Goal: Task Accomplishment & Management: Contribute content

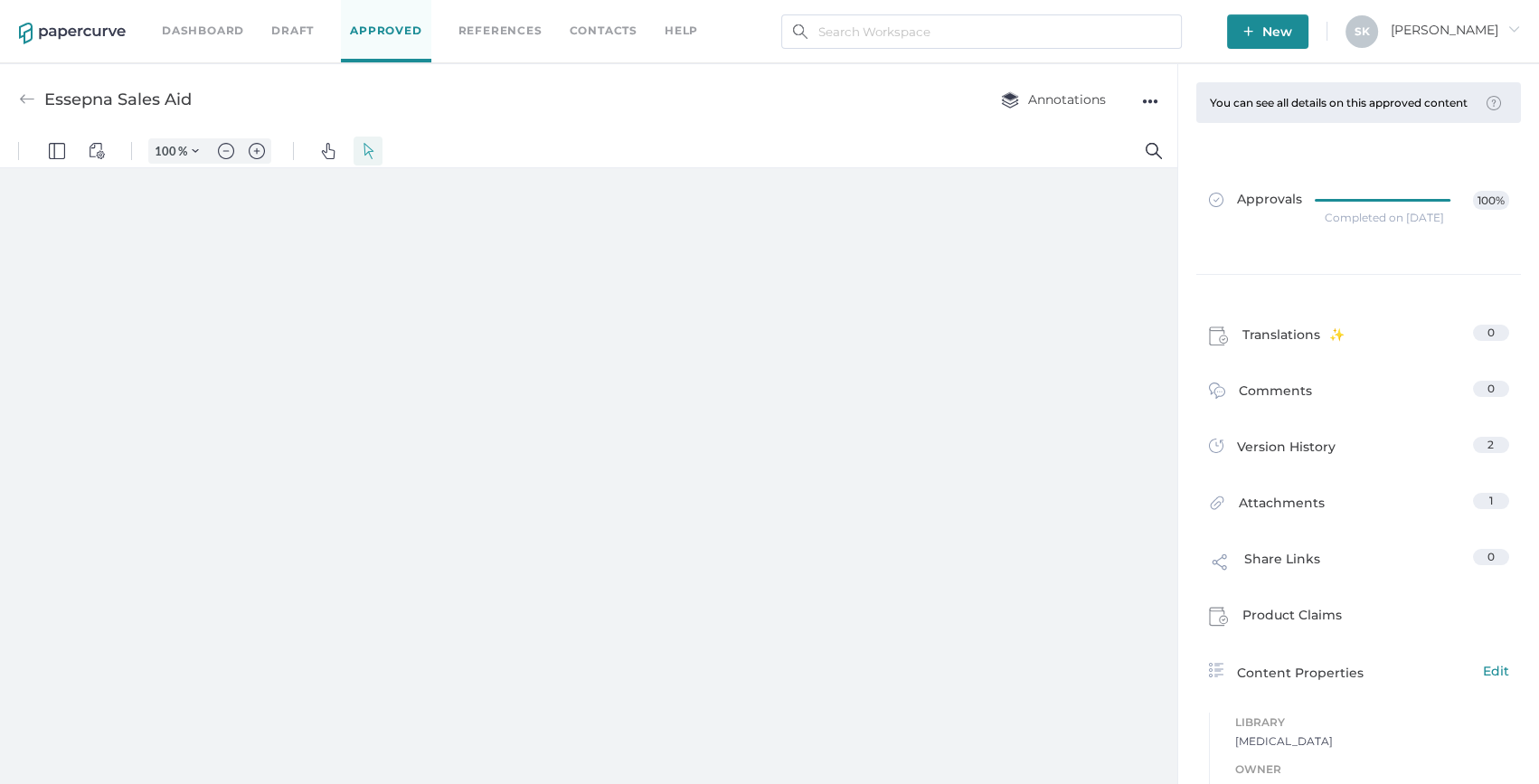
type input "54"
click at [207, 36] on link "Dashboard" at bounding box center [202, 31] width 82 height 20
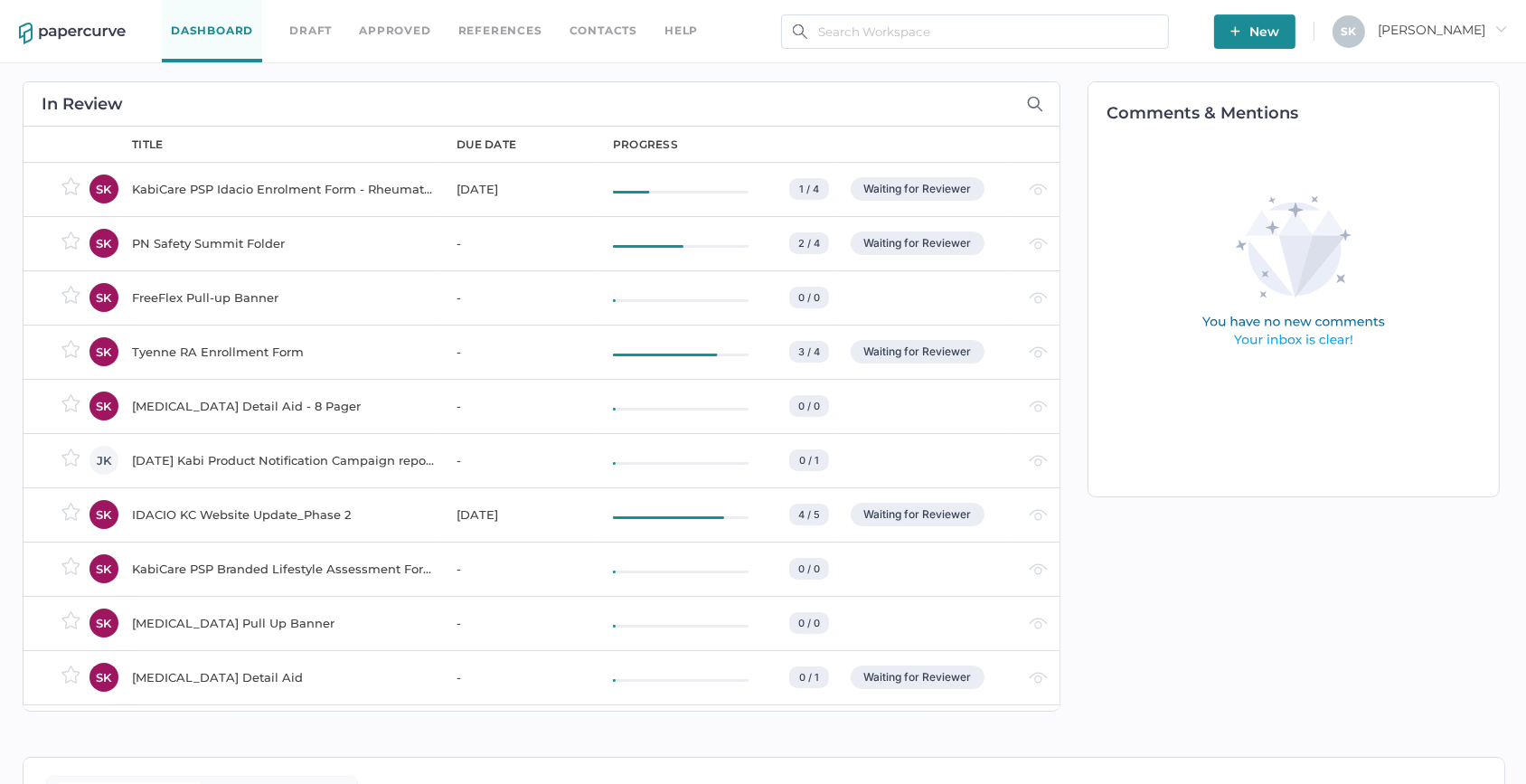
click at [295, 191] on div "KabiCare PSP Idacio Enrolment Form - Rheumatology (All Indications)" at bounding box center [283, 189] width 303 height 22
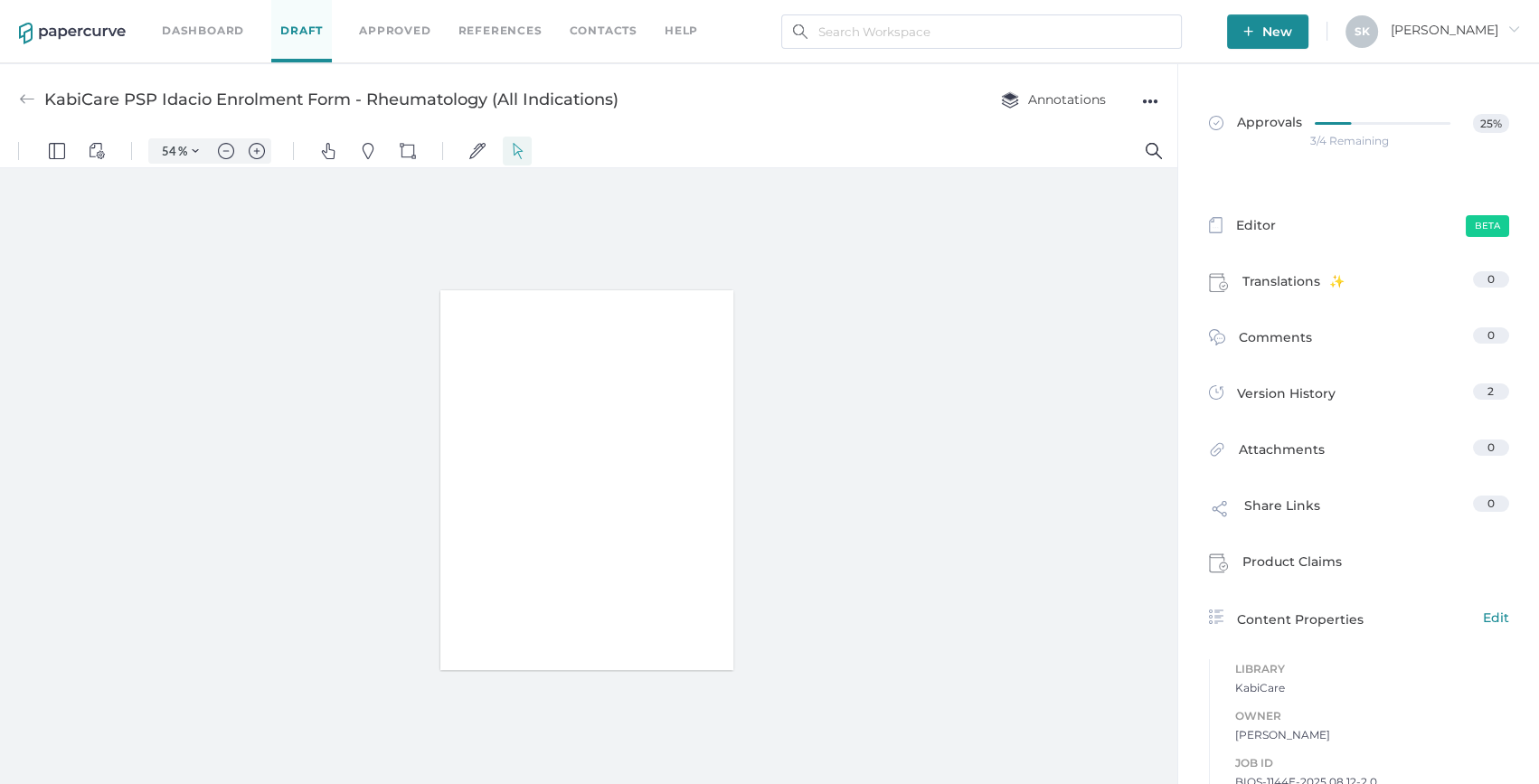
type input "54"
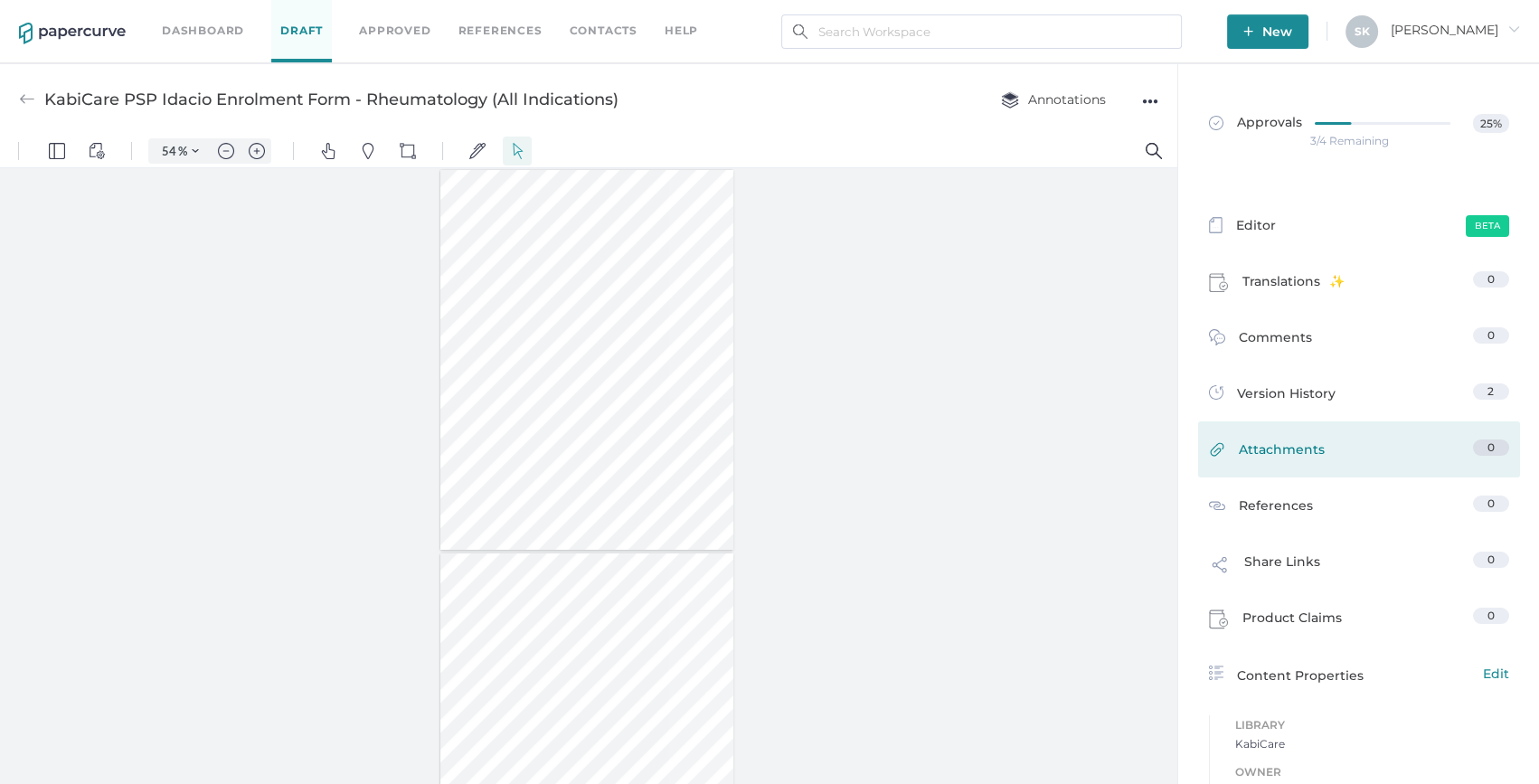
click at [1328, 444] on link "Attachments 0" at bounding box center [1358, 453] width 300 height 28
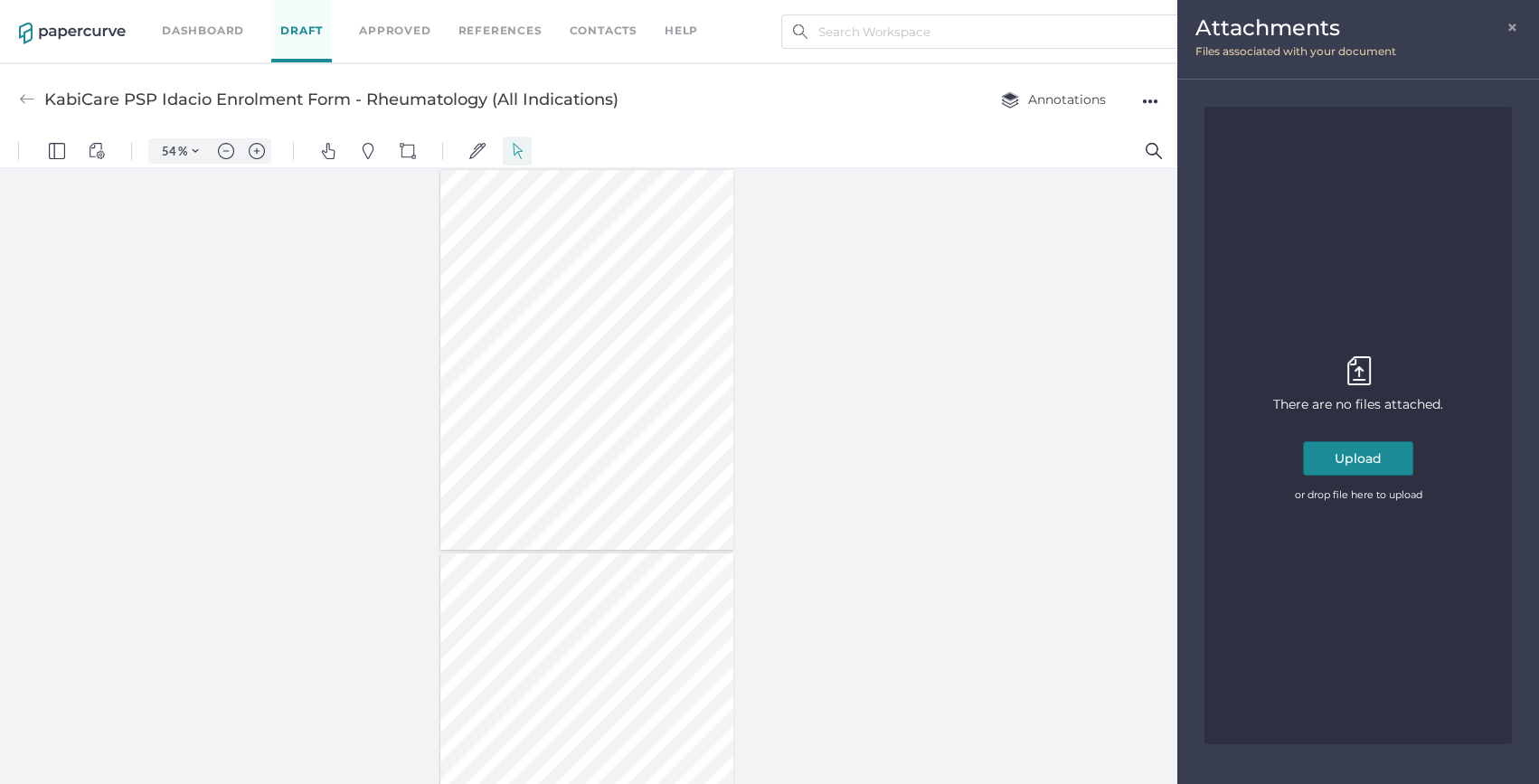
click at [1354, 463] on button "Upload" at bounding box center [1358, 457] width 111 height 34
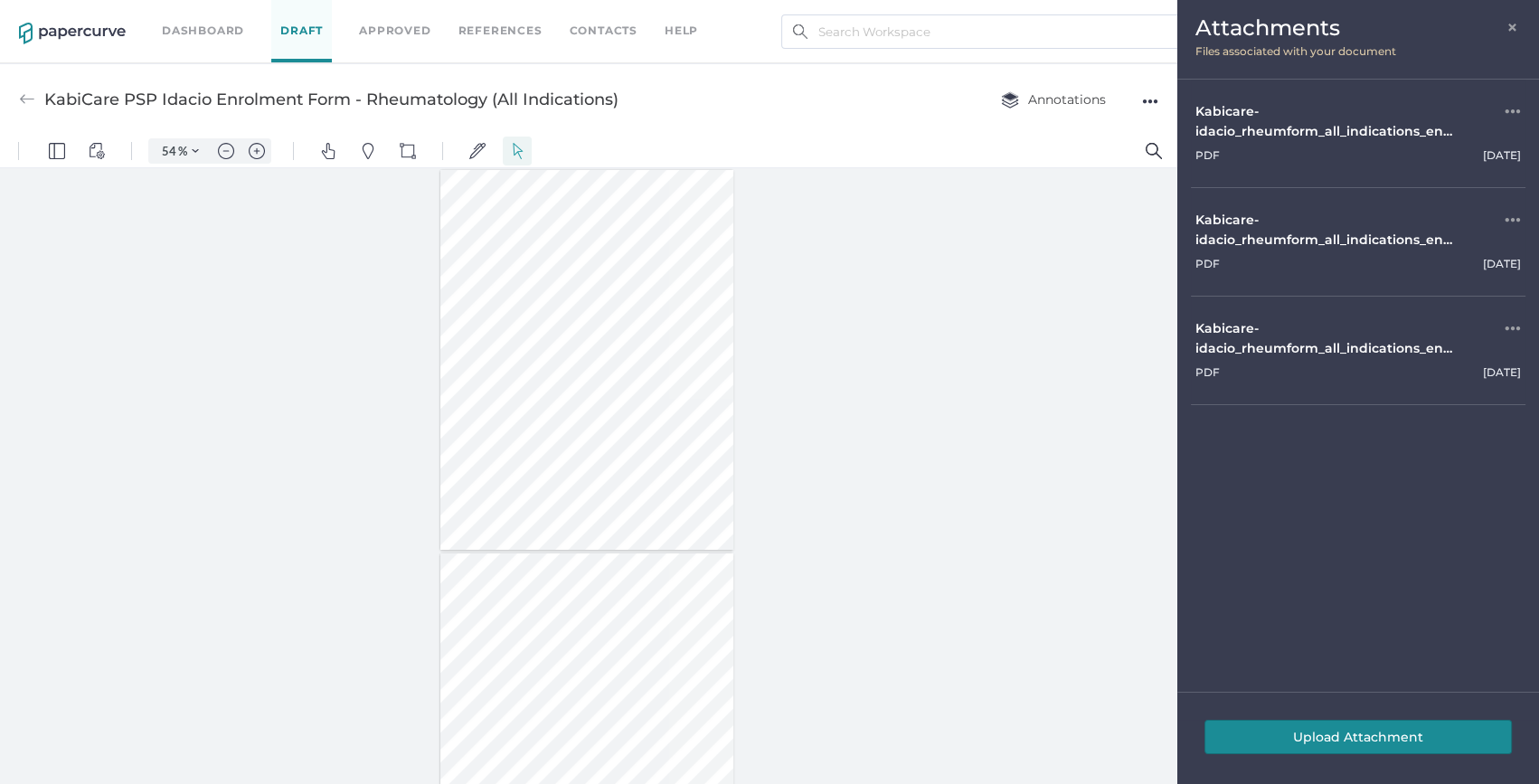
click at [1245, 737] on button "Upload Attachment" at bounding box center [1357, 736] width 307 height 34
click at [1370, 735] on button "Upload Attachment" at bounding box center [1357, 736] width 307 height 34
